Goal: Use online tool/utility: Utilize a website feature to perform a specific function

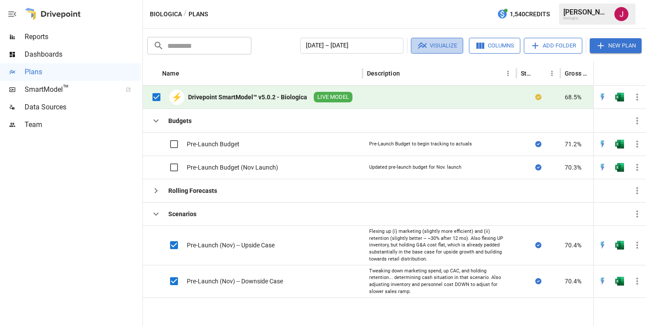
click at [434, 45] on button "Visualize" at bounding box center [437, 46] width 52 height 16
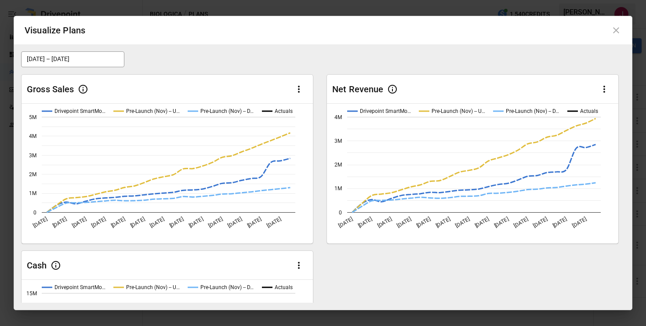
click at [310, 83] on div "Gross Sales" at bounding box center [168, 89] width 292 height 29
click at [303, 86] on icon "button" at bounding box center [299, 89] width 11 height 11
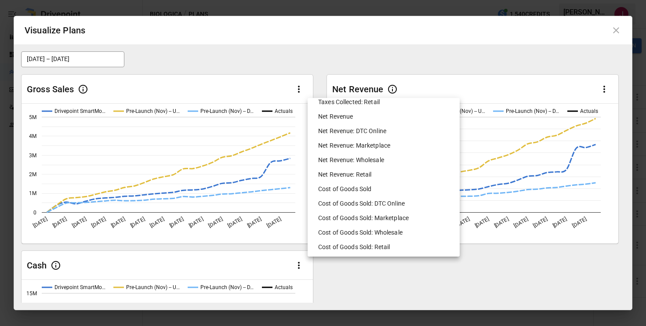
scroll to position [355, 0]
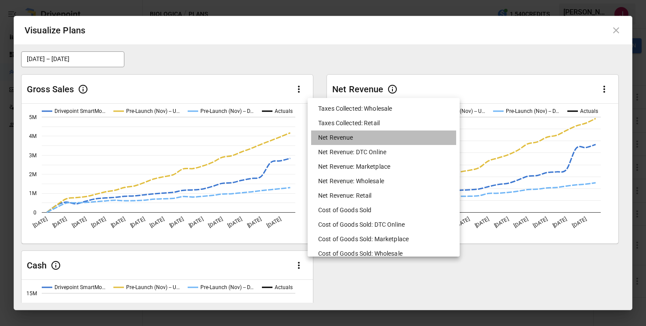
click at [347, 139] on li "Net Revenue" at bounding box center [383, 138] width 145 height 15
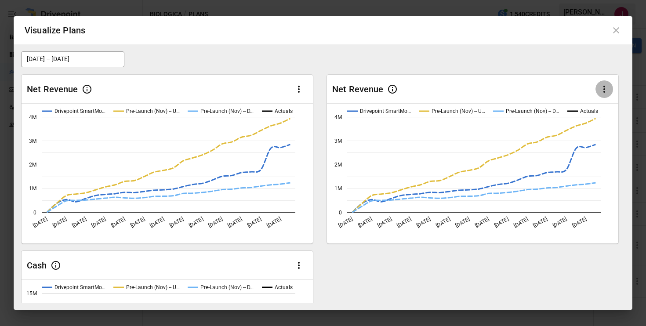
click at [603, 88] on icon "button" at bounding box center [604, 89] width 11 height 11
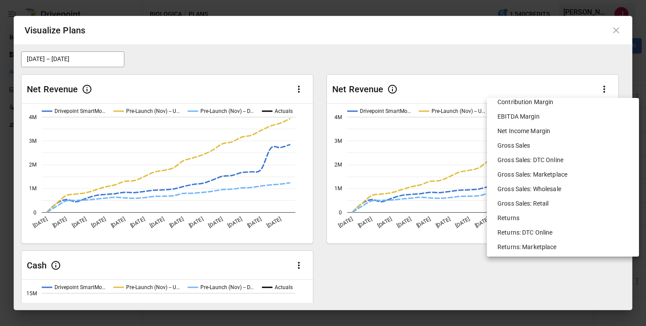
scroll to position [0, 0]
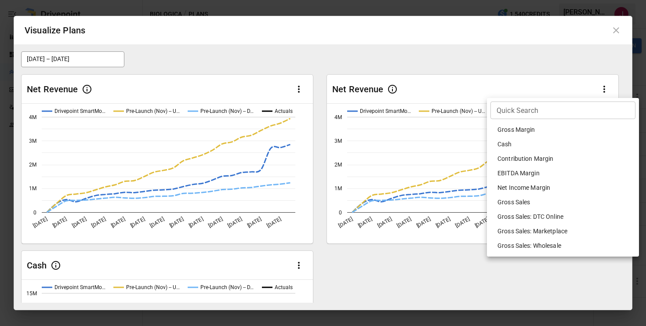
click at [508, 143] on li "Cash" at bounding box center [563, 144] width 145 height 15
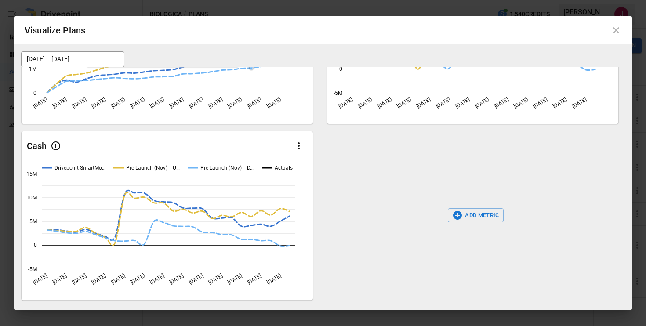
scroll to position [124, 0]
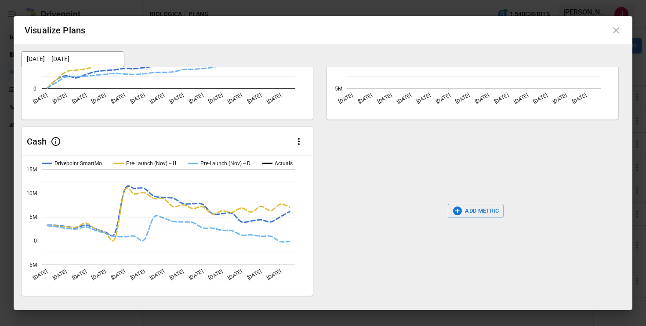
click at [296, 138] on icon "button" at bounding box center [299, 141] width 11 height 11
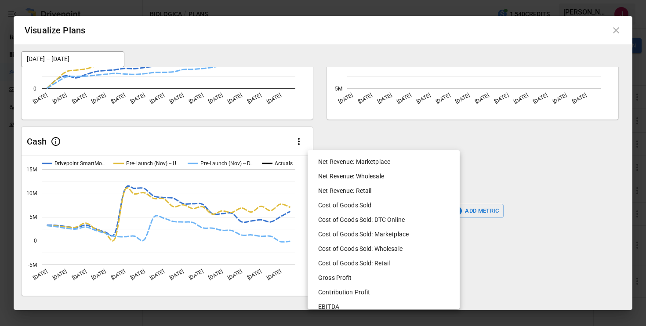
scroll to position [464, 0]
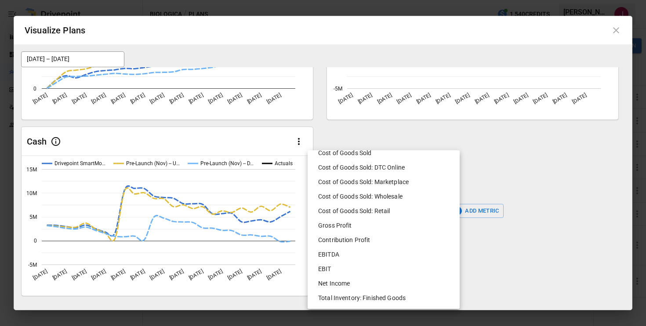
click at [330, 254] on li "EBITDA" at bounding box center [383, 255] width 145 height 15
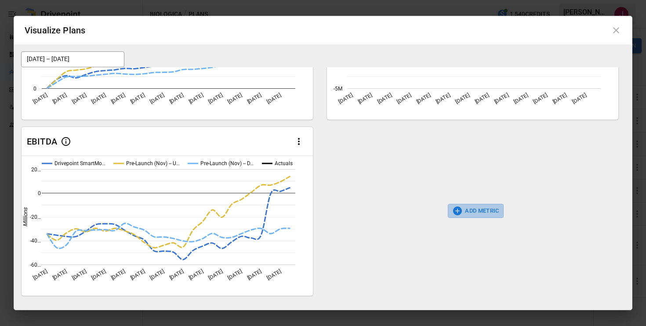
click at [465, 212] on button "ADD METRIC" at bounding box center [476, 211] width 56 height 14
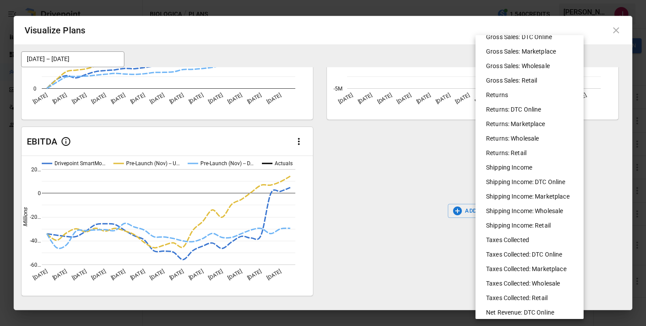
scroll to position [269, 0]
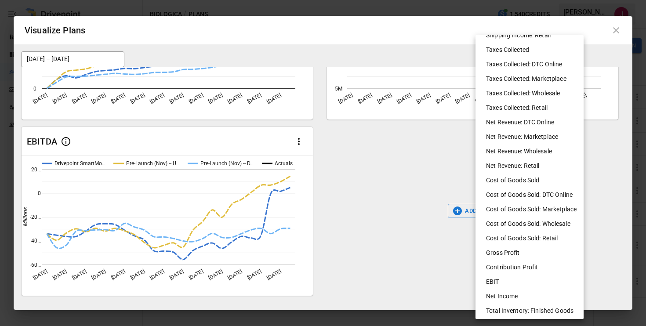
drag, startPoint x: 507, startPoint y: 303, endPoint x: 508, endPoint y: 309, distance: 5.3
click at [508, 309] on ul "Gross Margin Contribution Margin EBITDA Margin Net Income Margin Gross Sales Gr…" at bounding box center [532, 42] width 112 height 553
click at [508, 309] on li "Total Inventory: Finished Goods" at bounding box center [533, 311] width 108 height 15
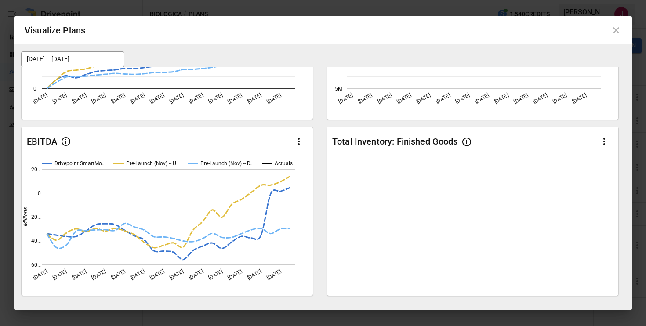
scroll to position [0, 0]
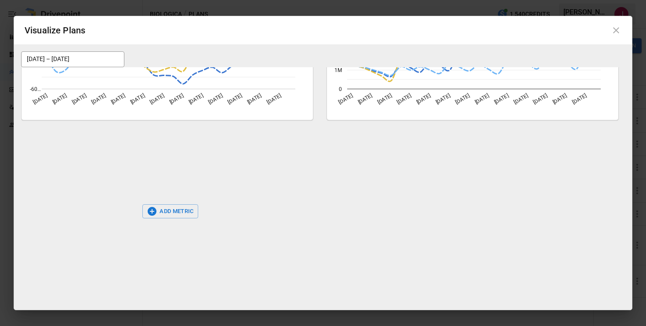
click at [186, 214] on button "ADD METRIC" at bounding box center [170, 211] width 56 height 14
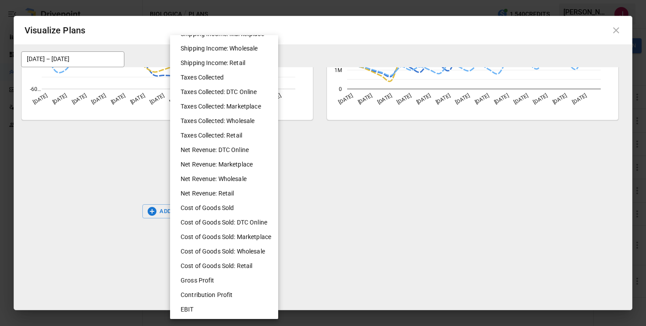
scroll to position [255, 0]
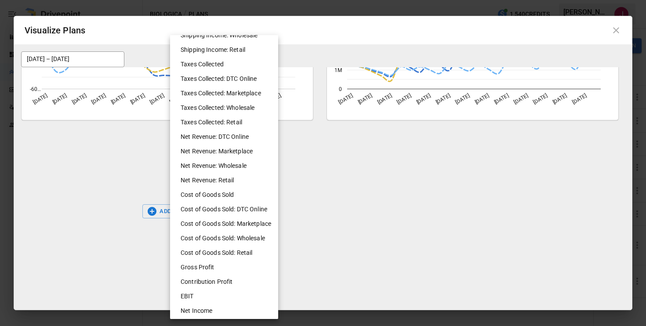
click at [207, 282] on li "Contribution Profit" at bounding box center [228, 282] width 108 height 15
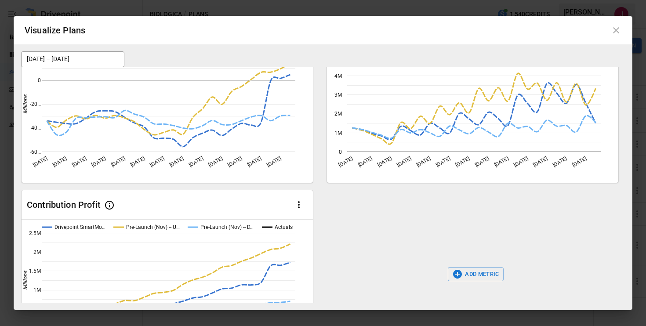
scroll to position [300, 0]
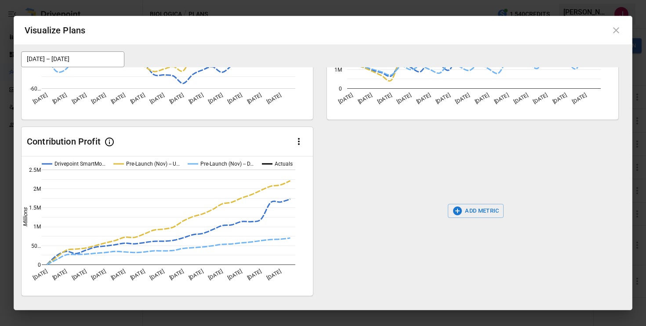
click at [462, 212] on icon "button" at bounding box center [458, 211] width 11 height 11
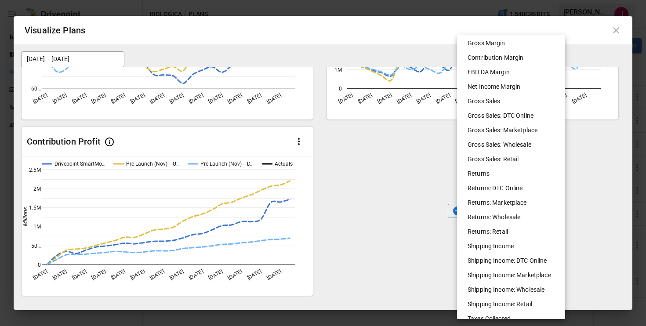
click at [506, 62] on li "Contribution Margin" at bounding box center [515, 58] width 108 height 15
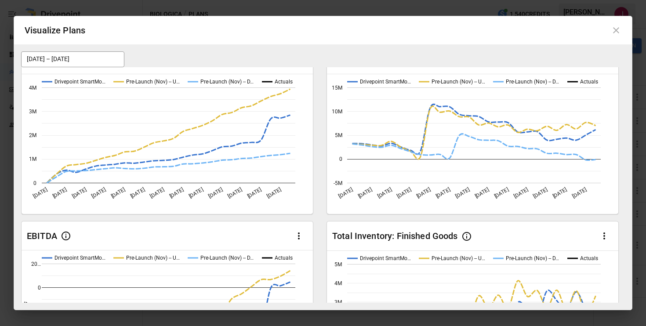
scroll to position [30, 0]
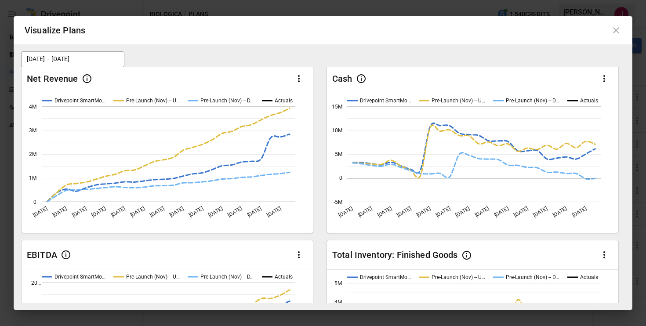
scroll to position [0, 0]
